Goal: Check status: Check status

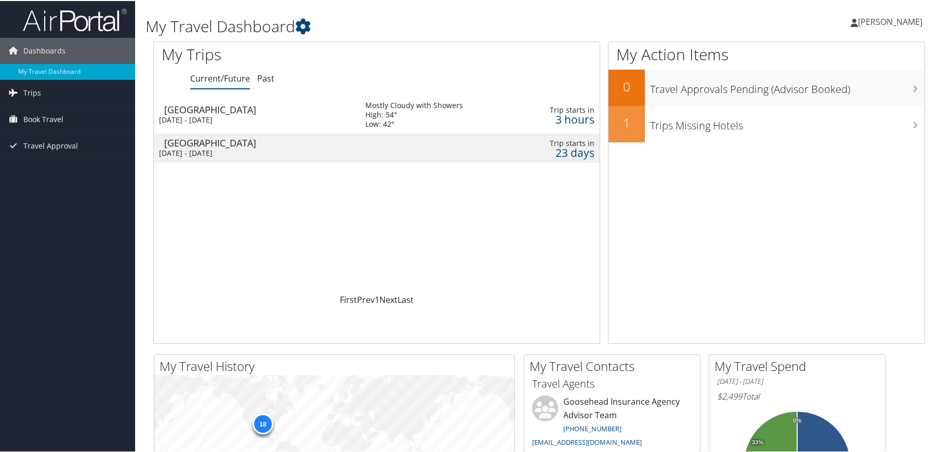
click at [209, 113] on div "Denver" at bounding box center [259, 108] width 191 height 9
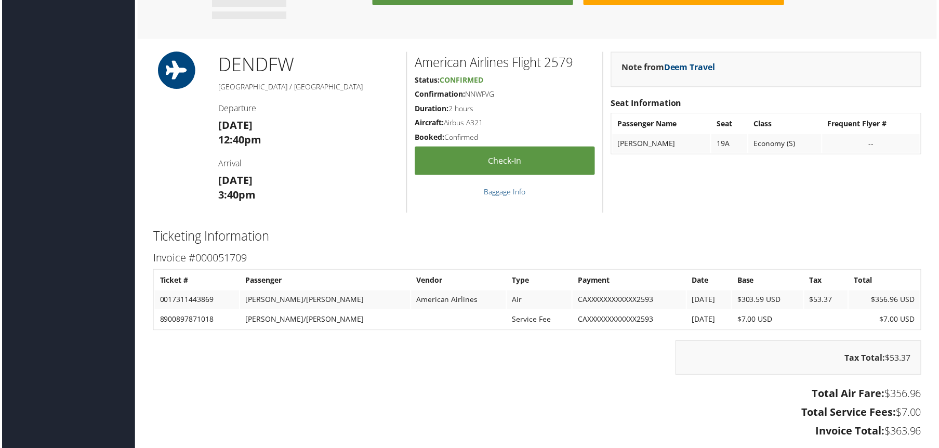
scroll to position [0, 5]
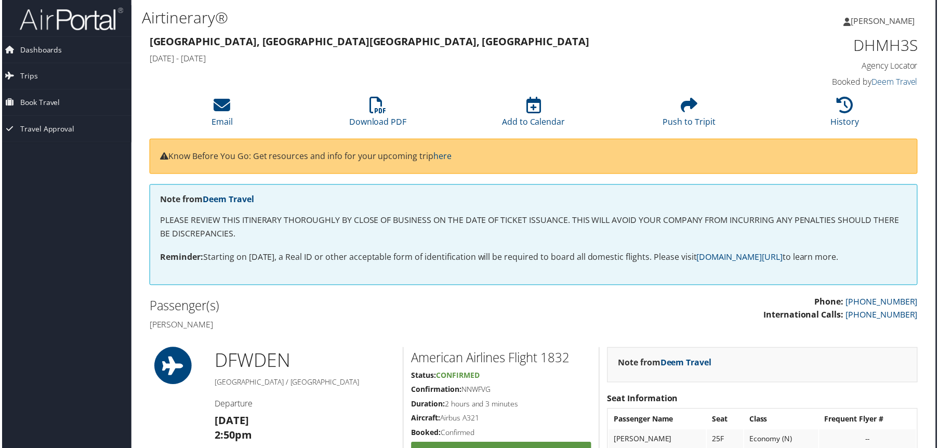
drag, startPoint x: 328, startPoint y: 241, endPoint x: 359, endPoint y: 77, distance: 166.9
click at [32, 74] on span "Trips" at bounding box center [27, 76] width 18 height 26
click at [48, 96] on link "Current/Future Trips" at bounding box center [62, 97] width 135 height 16
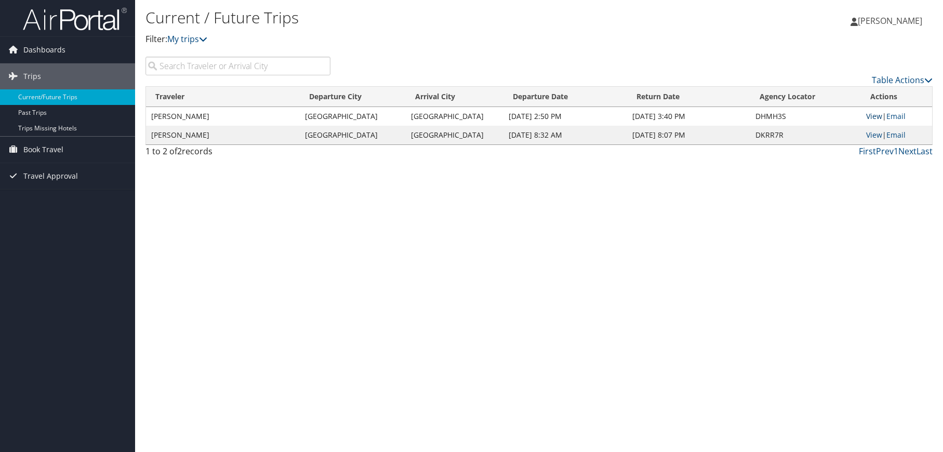
click at [869, 117] on link "View" at bounding box center [874, 116] width 16 height 10
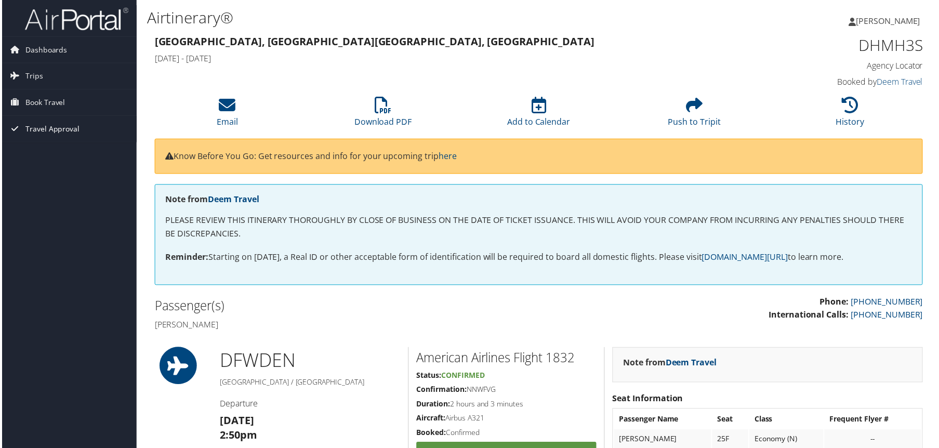
click at [125, 138] on link "Travel Approval" at bounding box center [67, 129] width 135 height 26
click at [45, 162] on link "Approved Trips" at bounding box center [67, 166] width 135 height 16
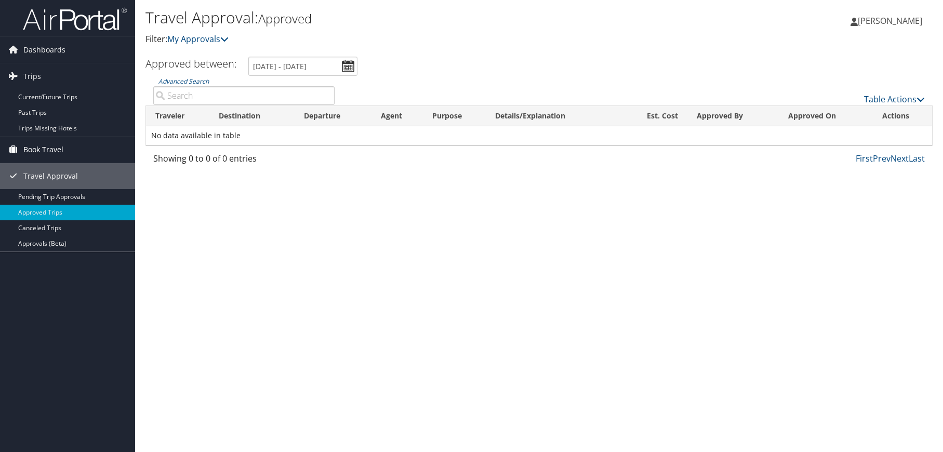
click at [59, 148] on span "Book Travel" at bounding box center [43, 150] width 40 height 26
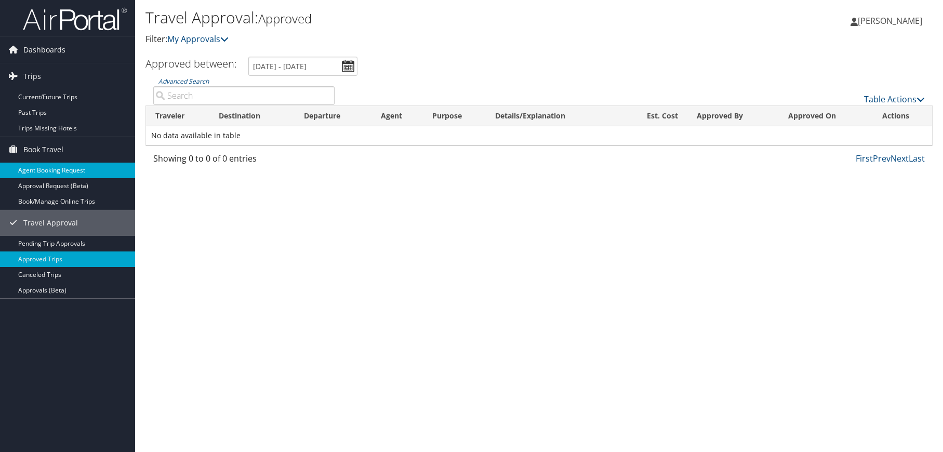
click at [83, 170] on link "Agent Booking Request" at bounding box center [67, 171] width 135 height 16
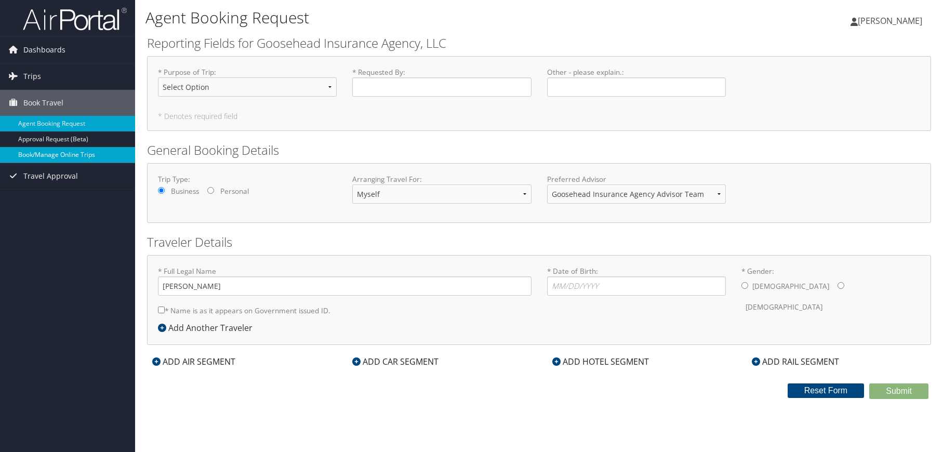
click at [76, 157] on link "Book/Manage Online Trips" at bounding box center [67, 155] width 135 height 16
